Goal: Complete application form

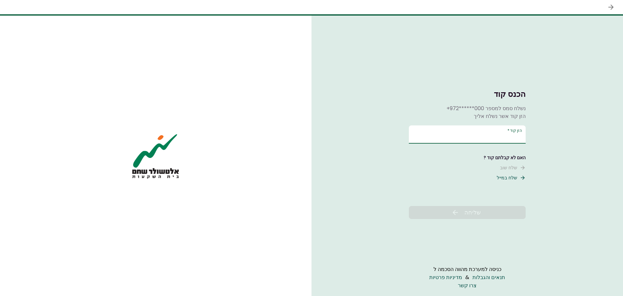
click at [445, 130] on input "הזן קוד   *" at bounding box center [467, 134] width 117 height 18
type input "******"
click at [433, 211] on button "שליחה" at bounding box center [467, 212] width 117 height 13
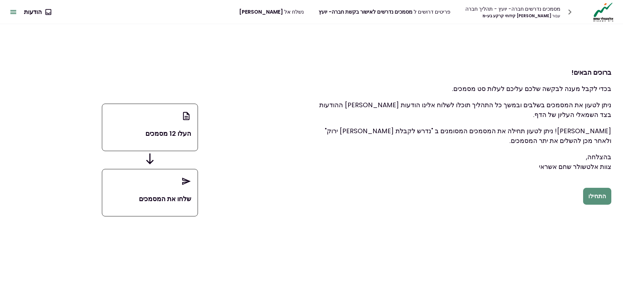
click at [601, 196] on button "התחילו" at bounding box center [597, 196] width 28 height 17
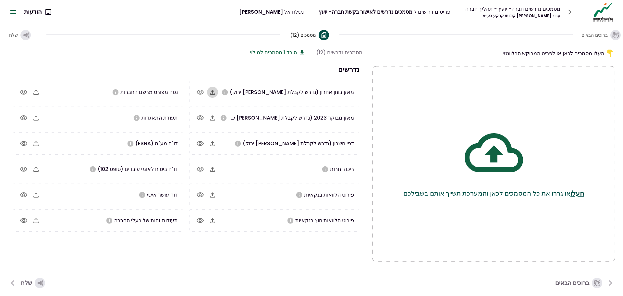
click at [211, 94] on icon "button" at bounding box center [212, 92] width 5 height 5
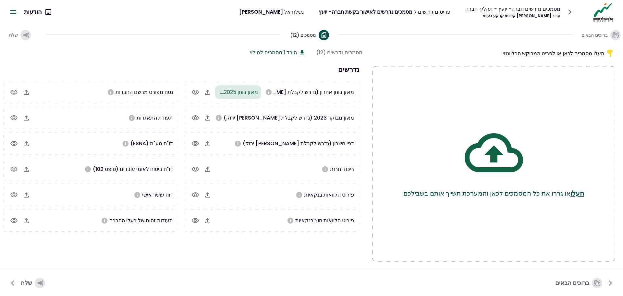
click at [210, 92] on icon "button" at bounding box center [207, 92] width 5 height 5
click at [210, 120] on icon "button" at bounding box center [207, 117] width 5 height 5
click at [211, 144] on icon "button" at bounding box center [208, 144] width 8 height 8
click at [212, 143] on icon "button" at bounding box center [208, 144] width 8 height 8
click at [211, 144] on icon "button" at bounding box center [208, 144] width 8 height 8
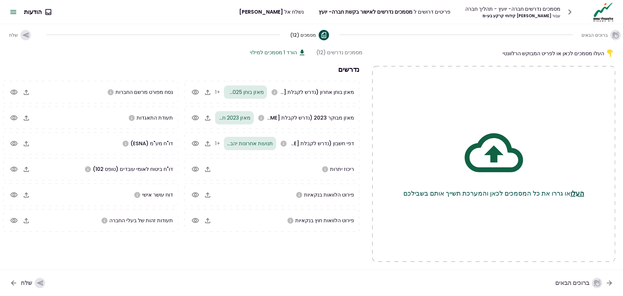
click at [212, 144] on icon "button" at bounding box center [208, 144] width 8 height 8
click at [212, 169] on icon "button" at bounding box center [208, 169] width 8 height 8
click at [210, 169] on icon "button" at bounding box center [207, 168] width 5 height 5
click at [211, 171] on icon "button" at bounding box center [208, 169] width 8 height 8
click at [199, 169] on icon "button" at bounding box center [195, 168] width 7 height 5
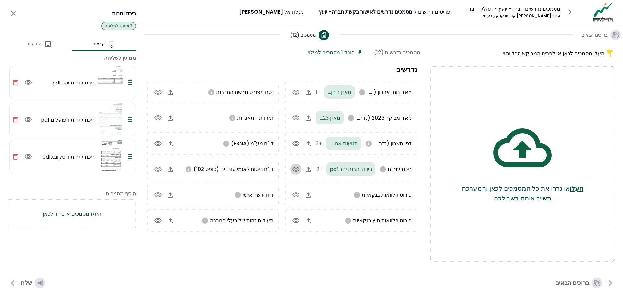
click at [295, 170] on icon "button" at bounding box center [295, 168] width 7 height 5
click at [13, 12] on icon "close" at bounding box center [13, 13] width 8 height 8
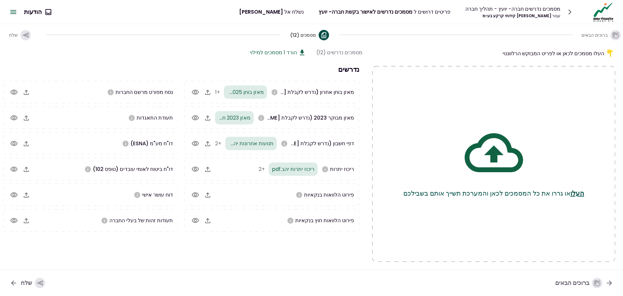
click at [199, 143] on icon "button" at bounding box center [195, 144] width 8 height 8
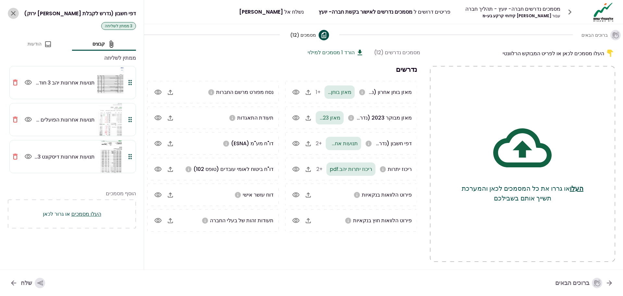
click at [12, 11] on icon "close" at bounding box center [13, 13] width 8 height 8
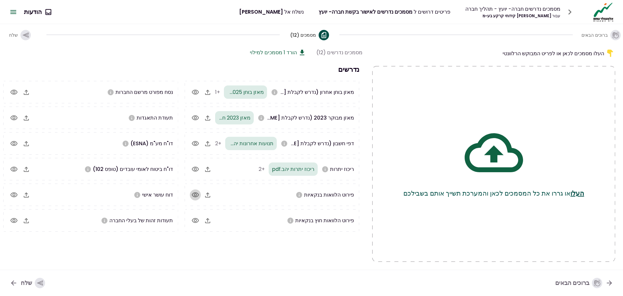
click at [199, 195] on icon "button" at bounding box center [195, 195] width 8 height 8
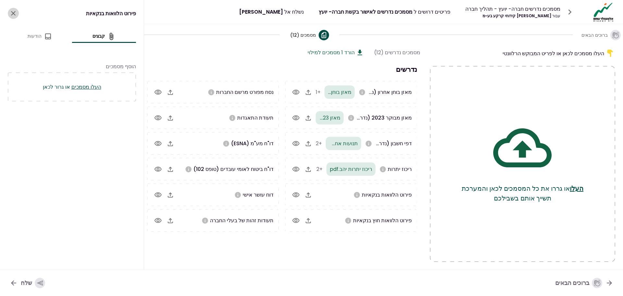
click at [11, 13] on icon "close" at bounding box center [13, 13] width 8 height 8
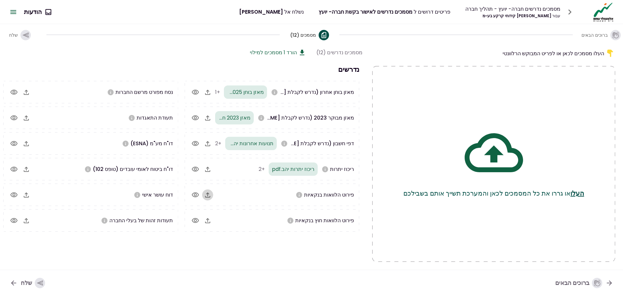
click at [212, 195] on icon "button" at bounding box center [208, 195] width 8 height 8
click at [212, 197] on icon "button" at bounding box center [208, 195] width 8 height 8
click at [210, 195] on icon "button" at bounding box center [207, 194] width 5 height 5
click at [212, 223] on icon "button" at bounding box center [208, 220] width 8 height 8
click at [210, 221] on icon "button" at bounding box center [207, 220] width 5 height 5
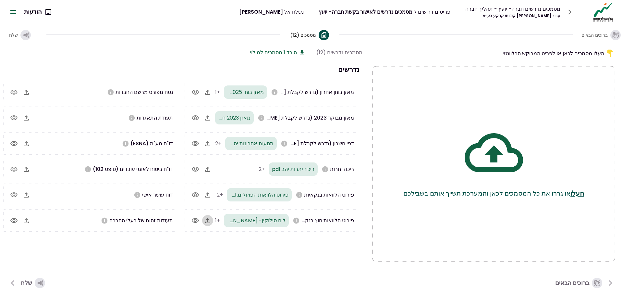
click at [210, 221] on icon "button" at bounding box center [208, 220] width 8 height 8
click at [30, 92] on icon "button" at bounding box center [26, 92] width 8 height 8
click at [30, 221] on icon "button" at bounding box center [26, 220] width 8 height 8
click at [25, 196] on icon "button" at bounding box center [26, 195] width 8 height 8
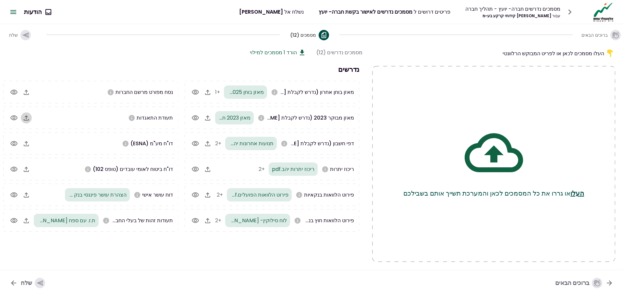
click at [26, 120] on icon "button" at bounding box center [26, 118] width 8 height 8
click at [27, 91] on icon "button" at bounding box center [26, 92] width 8 height 8
click at [26, 281] on div "שלח" at bounding box center [33, 282] width 24 height 10
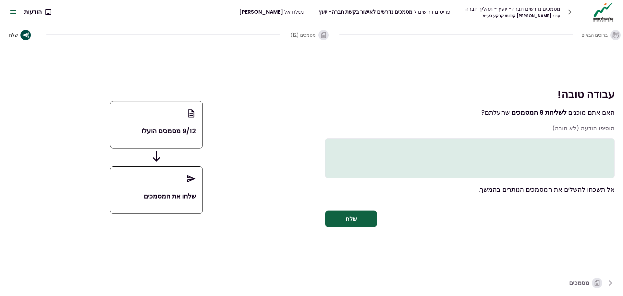
click at [357, 224] on button "שלח" at bounding box center [351, 218] width 52 height 17
